Goal: Transaction & Acquisition: Purchase product/service

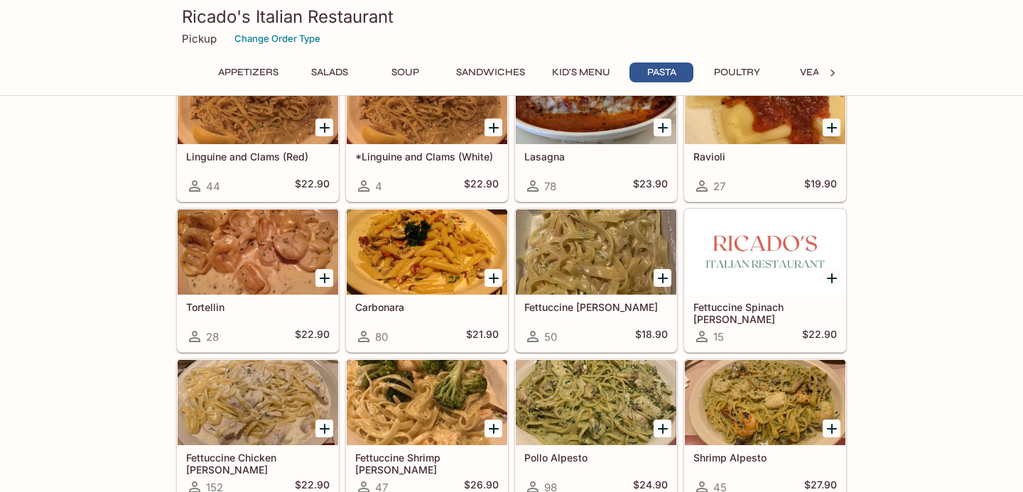
scroll to position [1711, 0]
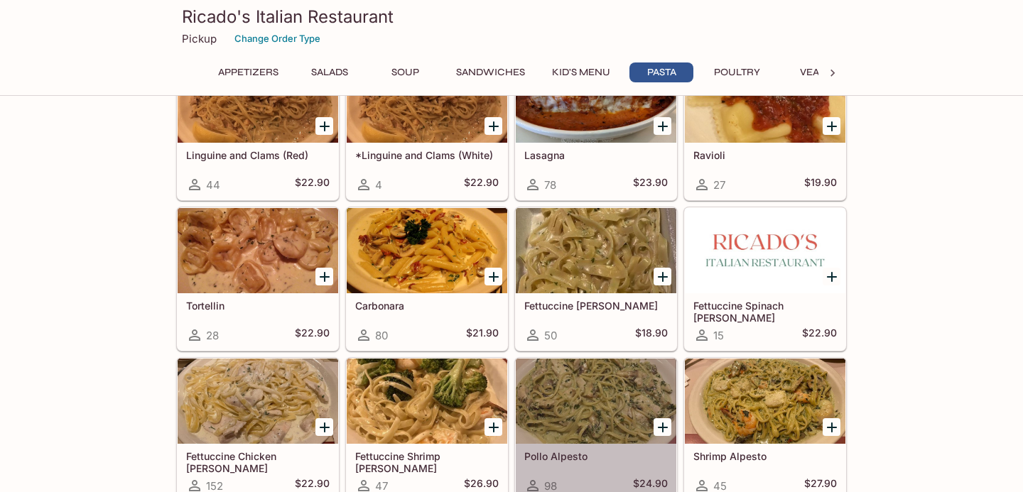
click at [551, 405] on div at bounding box center [596, 401] width 161 height 85
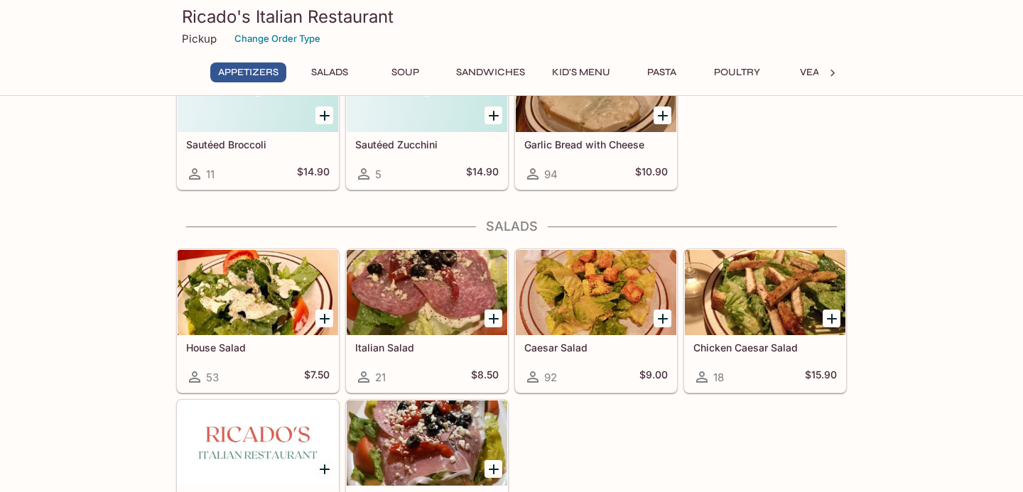
scroll to position [283, 0]
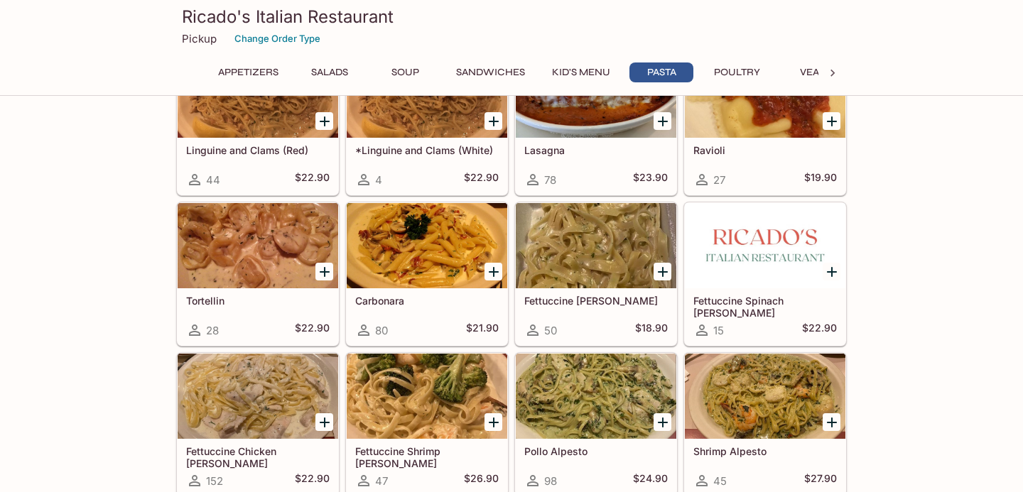
scroll to position [1732, 0]
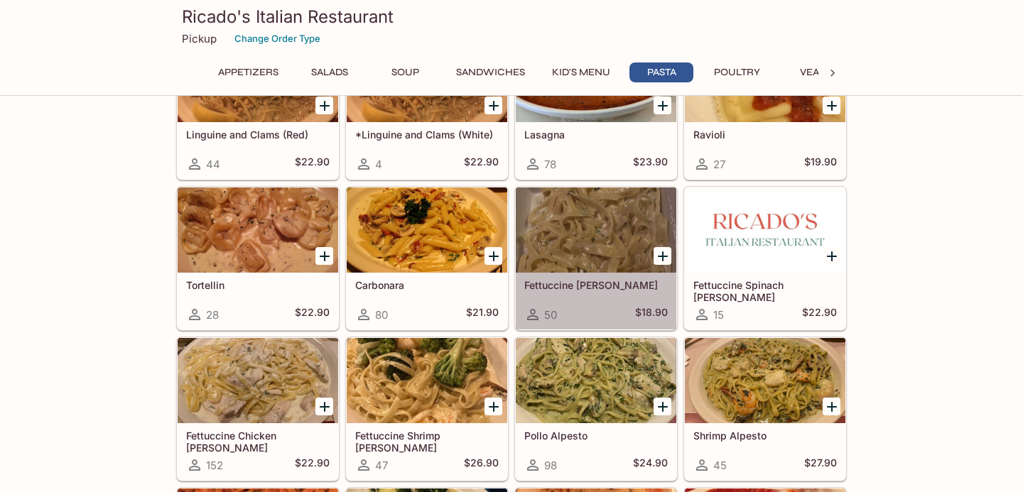
click at [607, 254] on div at bounding box center [596, 230] width 161 height 85
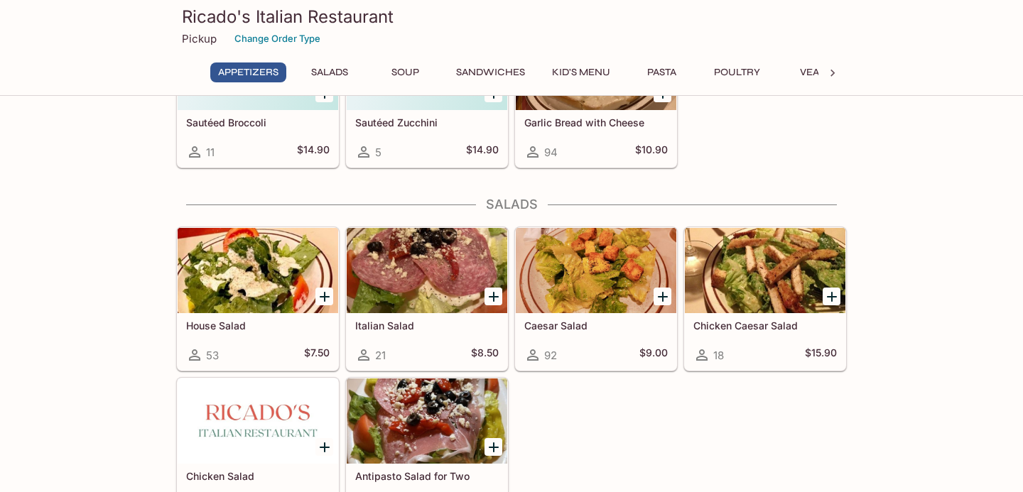
scroll to position [305, 0]
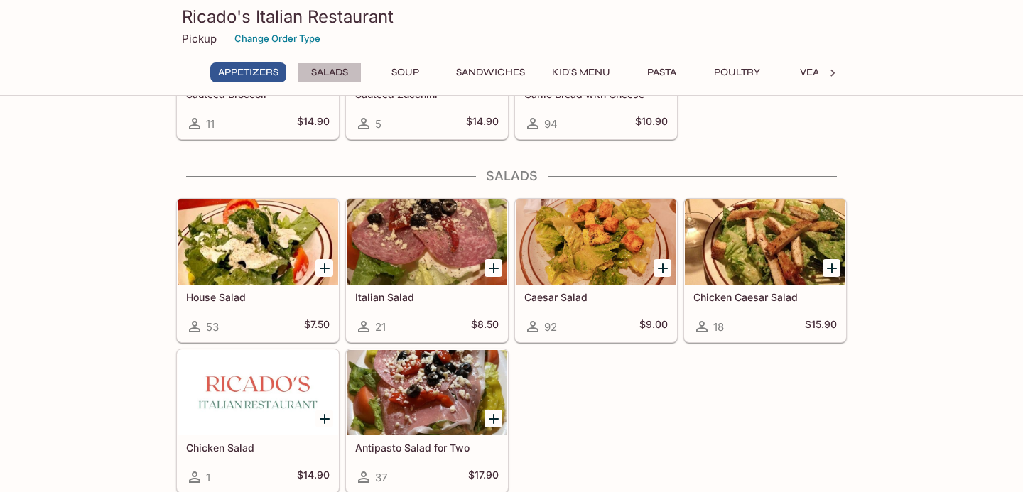
click at [335, 66] on button "Salads" at bounding box center [330, 73] width 64 height 20
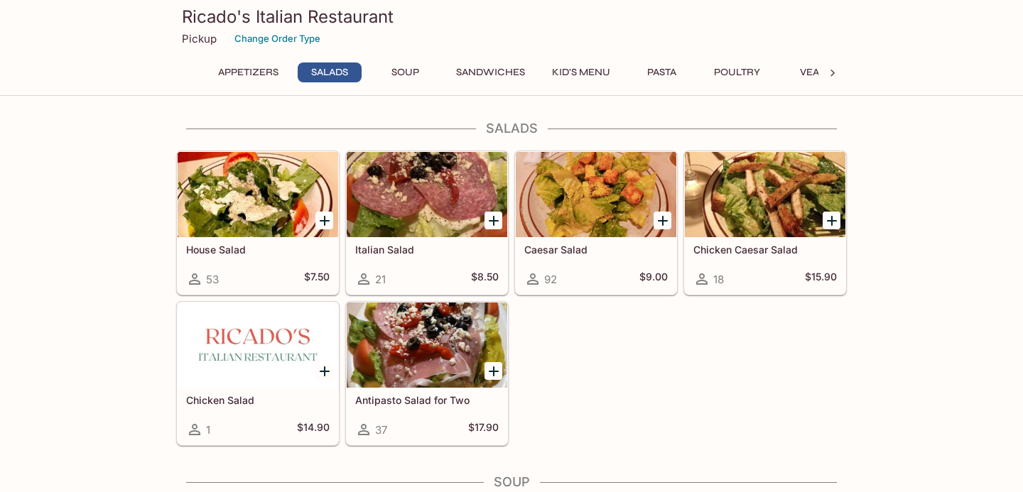
click at [389, 64] on button "Soup" at bounding box center [405, 73] width 64 height 20
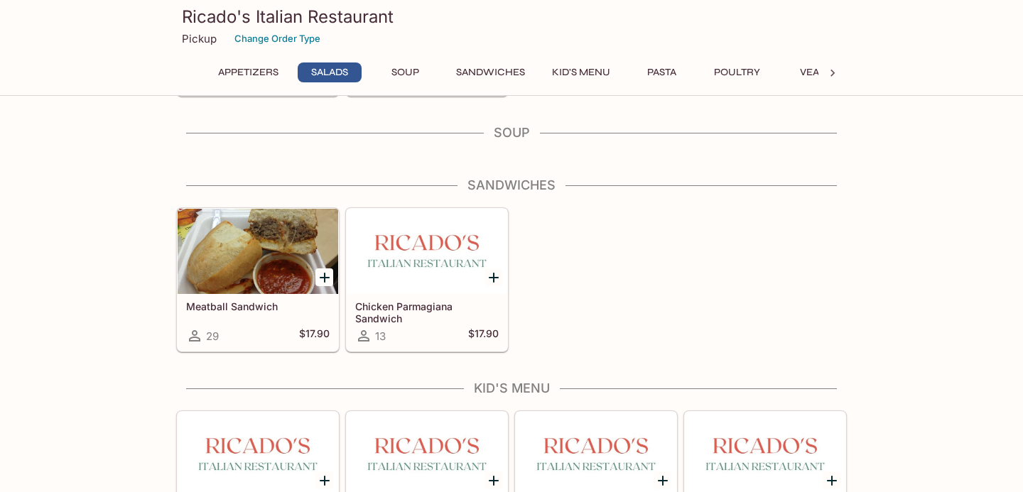
scroll to position [706, 0]
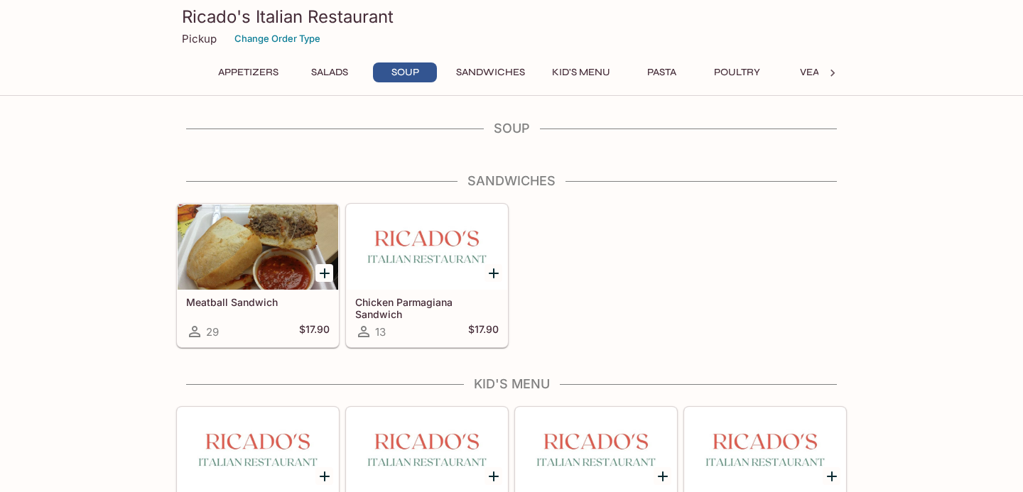
click at [467, 74] on button "Sandwiches" at bounding box center [490, 73] width 85 height 20
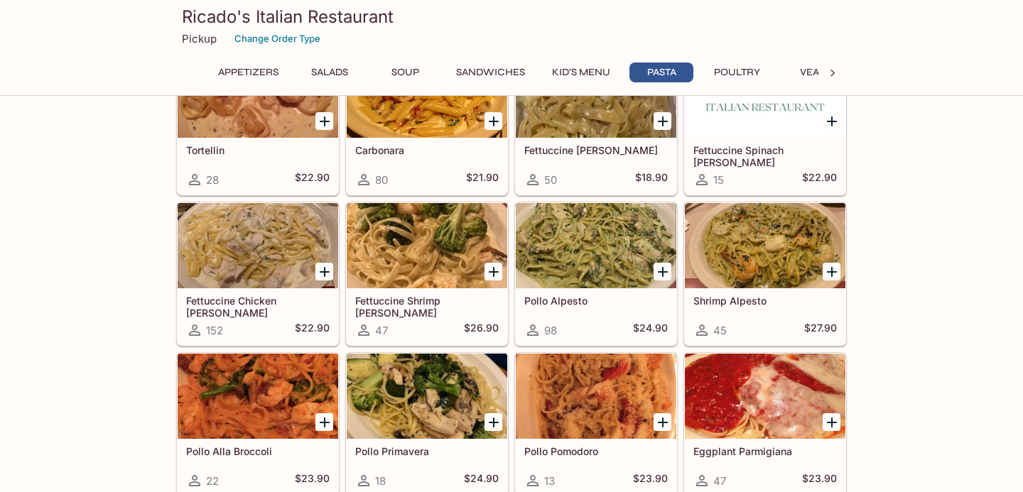
scroll to position [1868, 0]
